Goal: Task Accomplishment & Management: Manage account settings

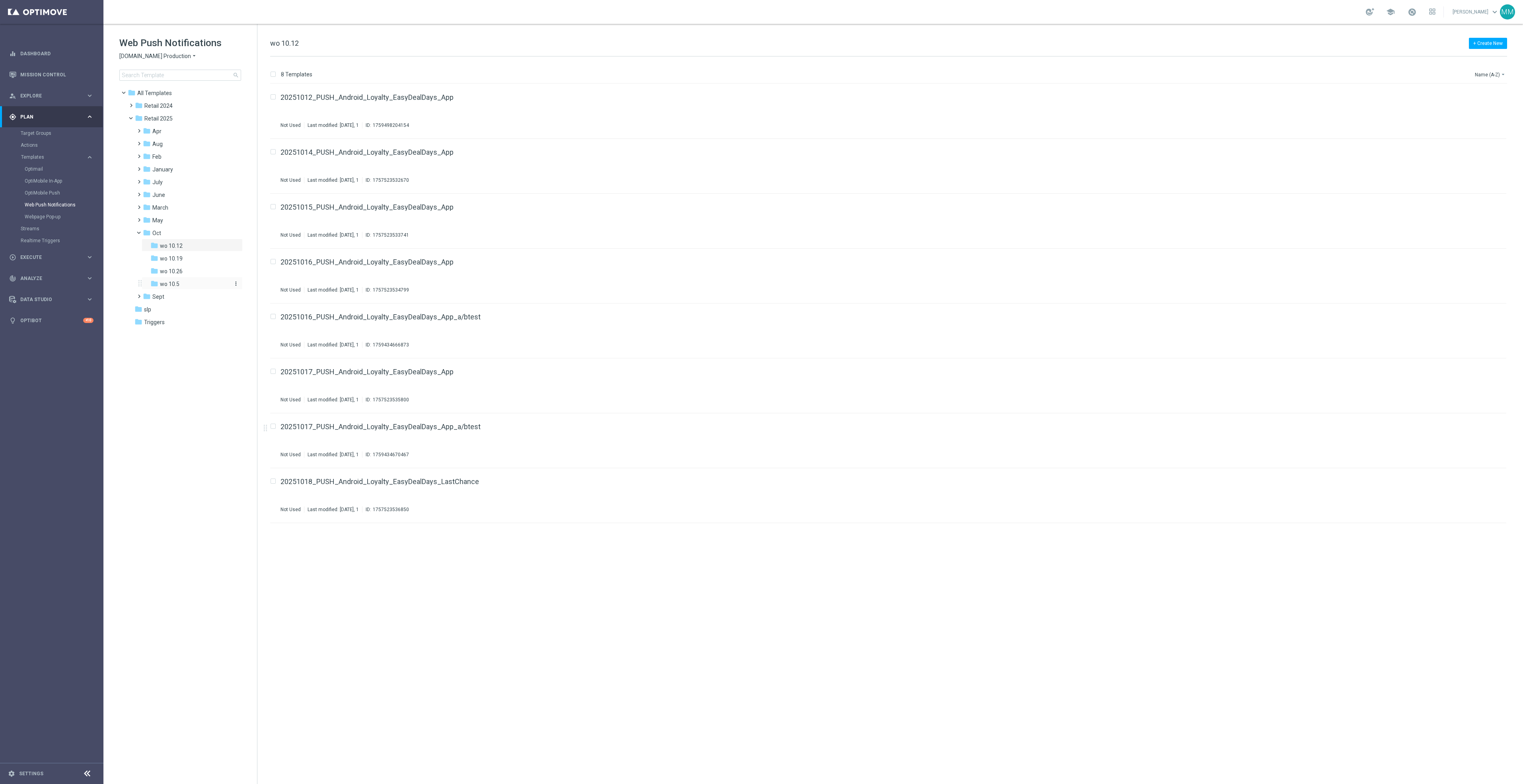
drag, startPoint x: 422, startPoint y: 427, endPoint x: 174, endPoint y: 281, distance: 287.8
click at [174, 281] on span "wo 10.5" at bounding box center [170, 284] width 20 height 7
click at [167, 283] on span "wo 10.5" at bounding box center [170, 284] width 20 height 7
